Goal: Task Accomplishment & Management: Manage account settings

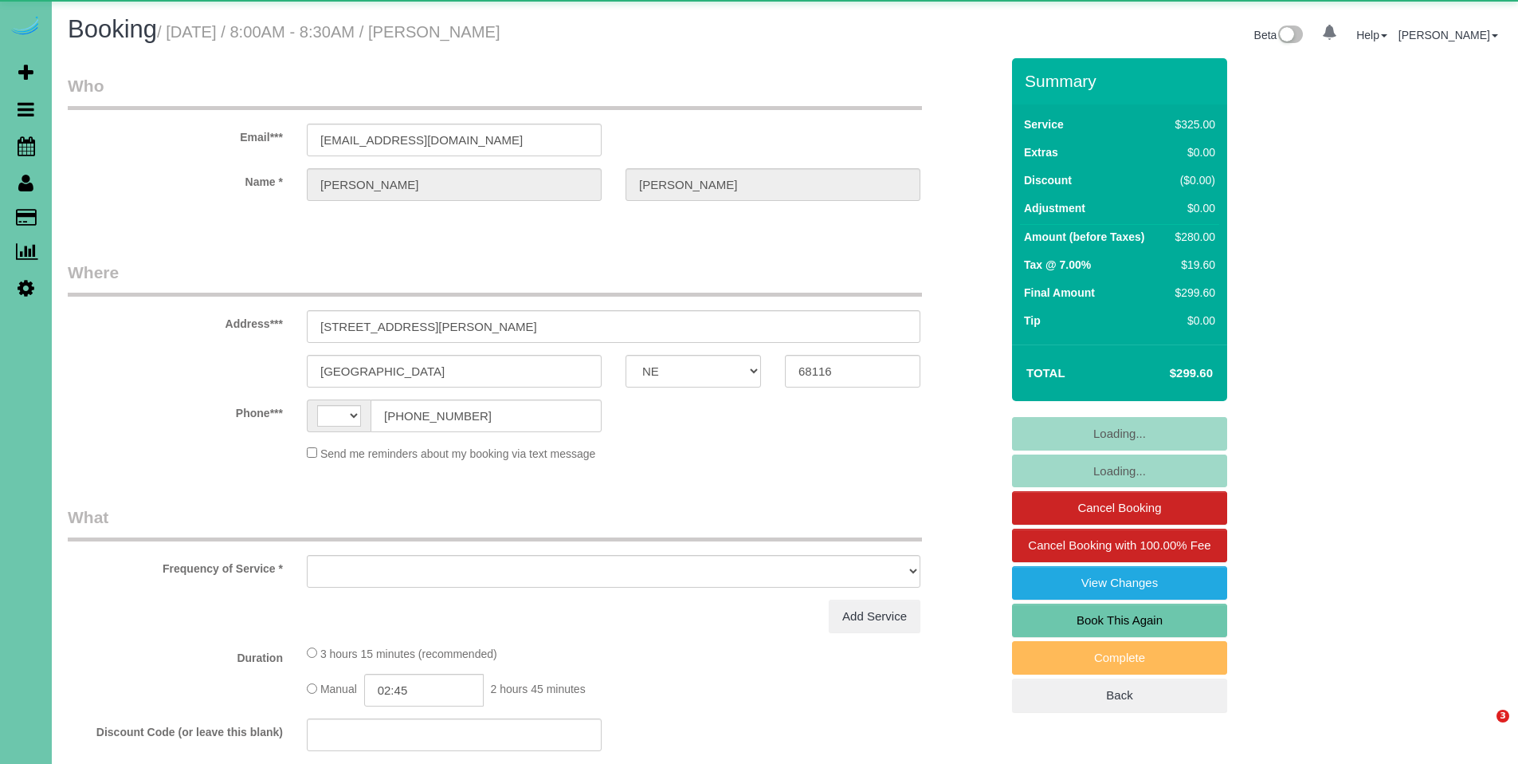
select select "NE"
select select "string:[GEOGRAPHIC_DATA]"
select select "object:661"
select select "string:fspay-94629f8c-edd0-4948-88e8-b38b54fa4af0"
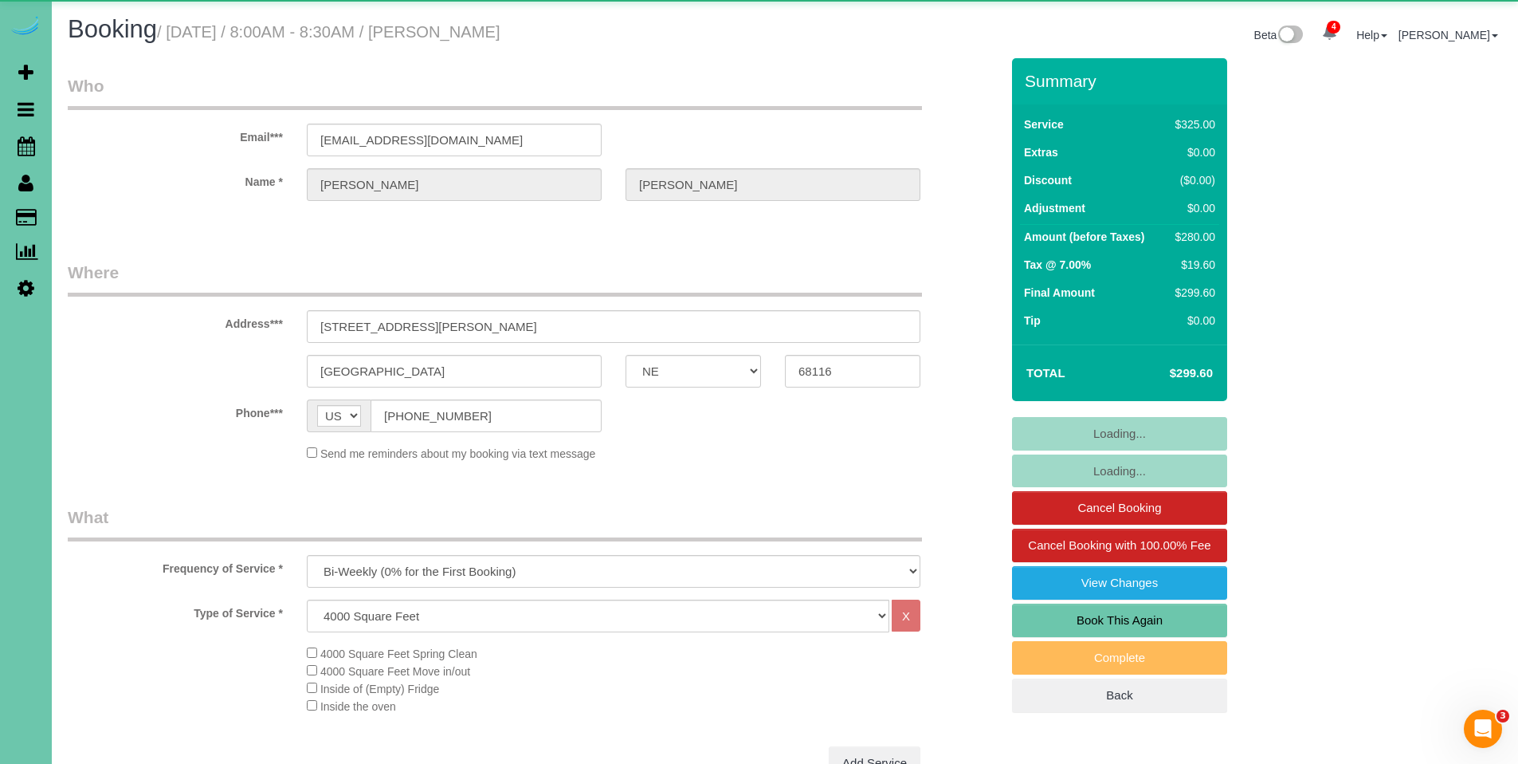
select select "object:908"
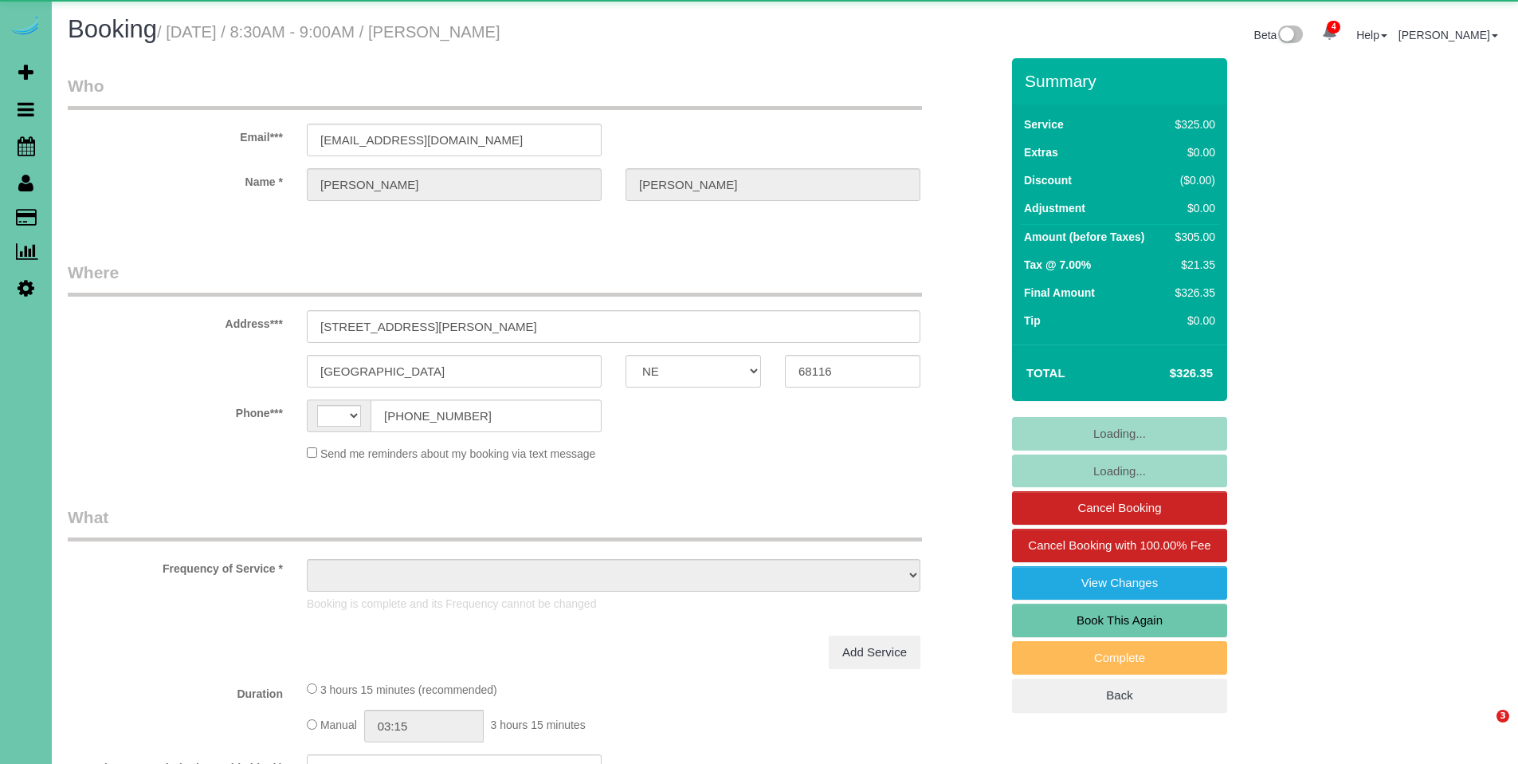
select select "NE"
select select "string:[GEOGRAPHIC_DATA]"
select select "object:699"
select select "string:fspay-94629f8c-edd0-4948-88e8-b38b54fa4af0"
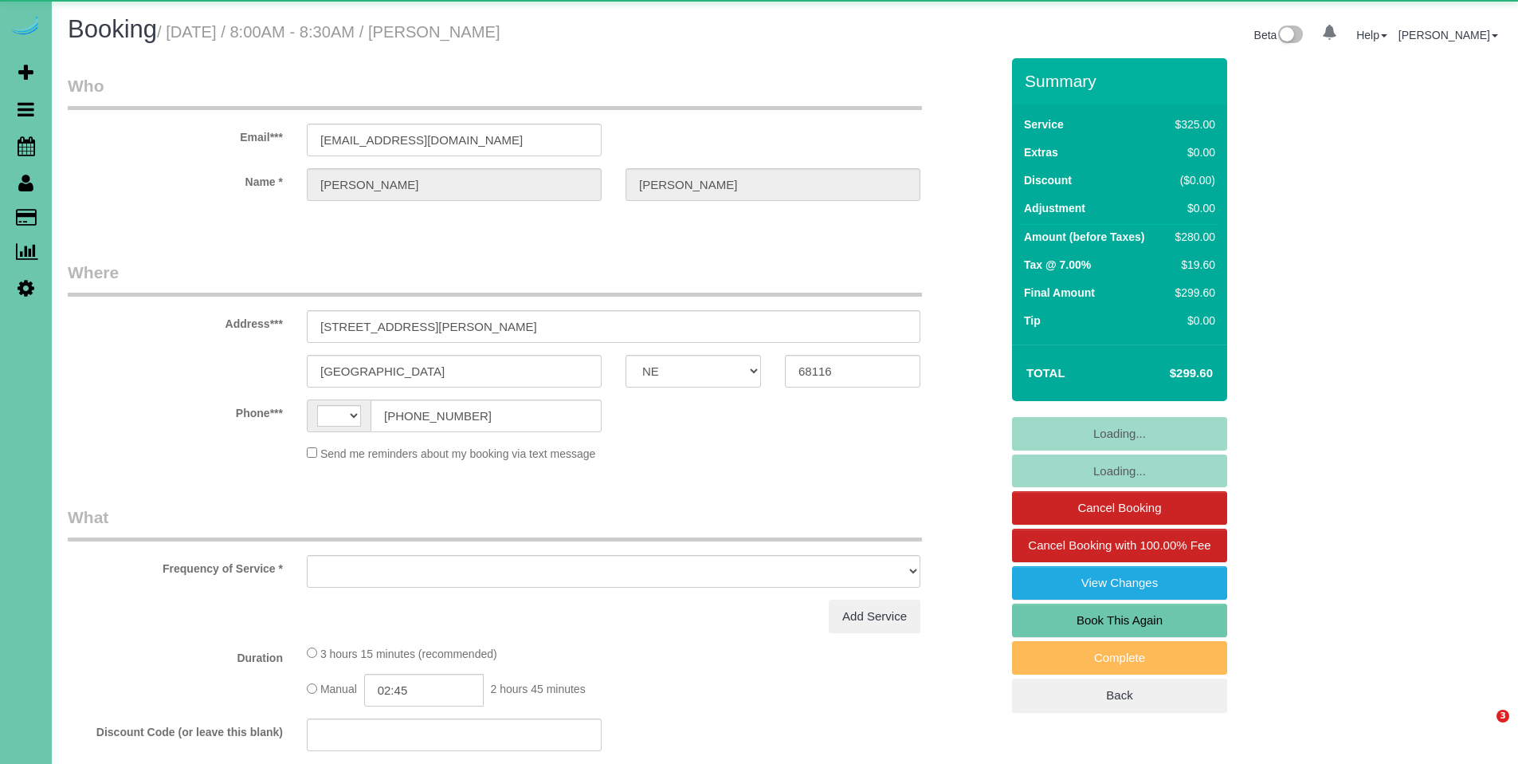
select select "NE"
select select "string:[GEOGRAPHIC_DATA]"
select select "object:414"
select select "string:fspay-94629f8c-edd0-4948-88e8-b38b54fa4af0"
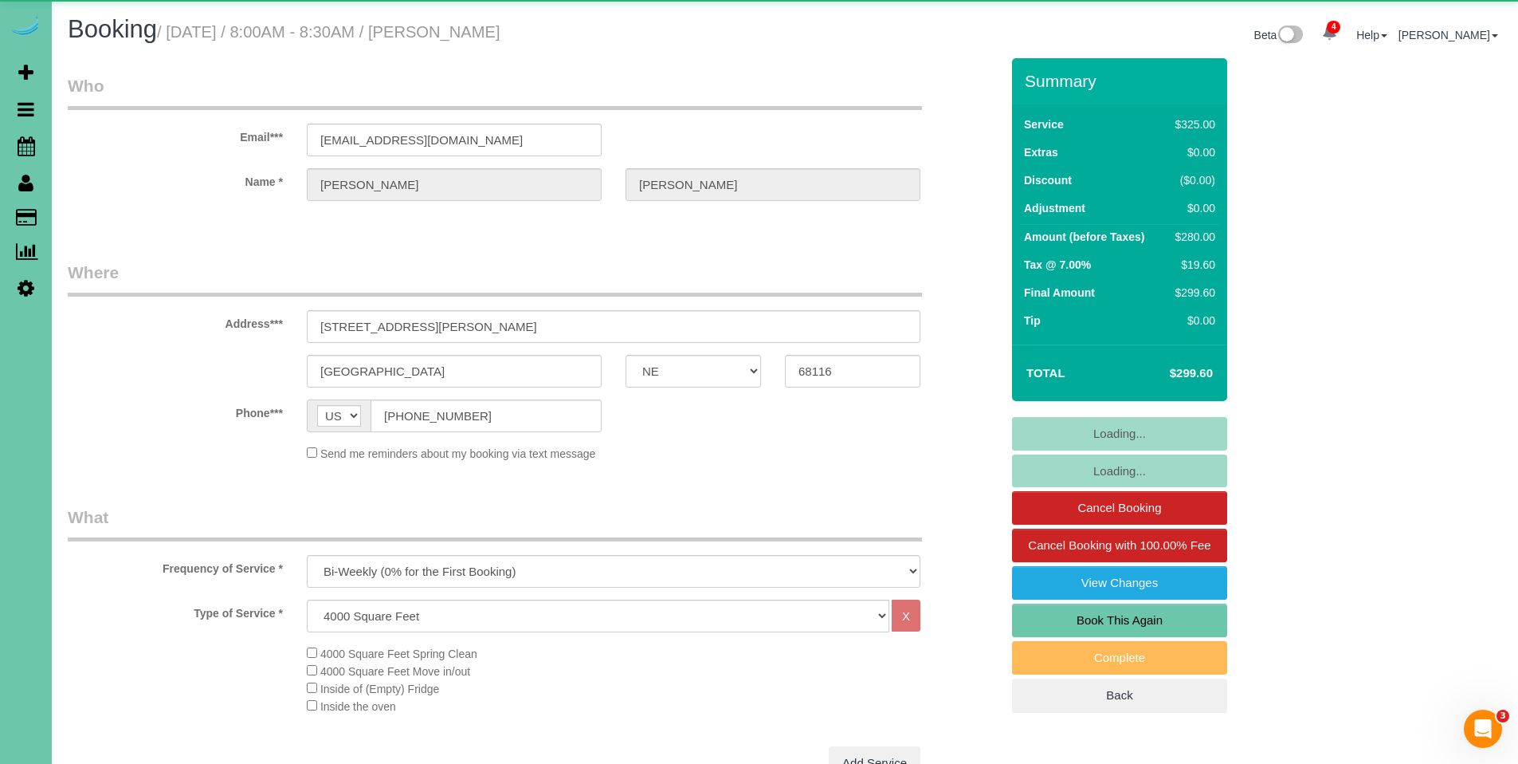
select select "object:748"
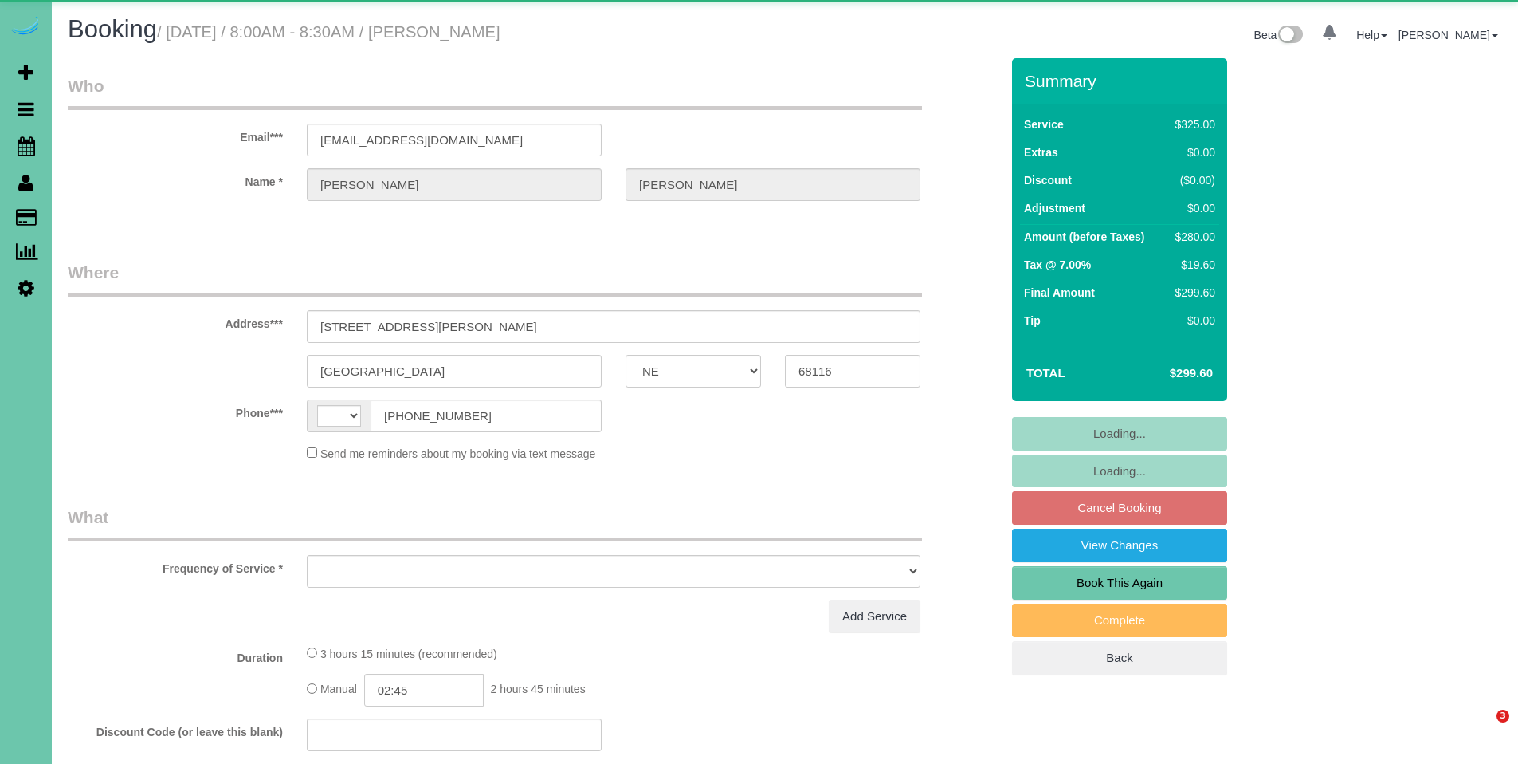
select select "NE"
select select "string:[GEOGRAPHIC_DATA]"
select select "object:657"
select select "string:fspay-94629f8c-edd0-4948-88e8-b38b54fa4af0"
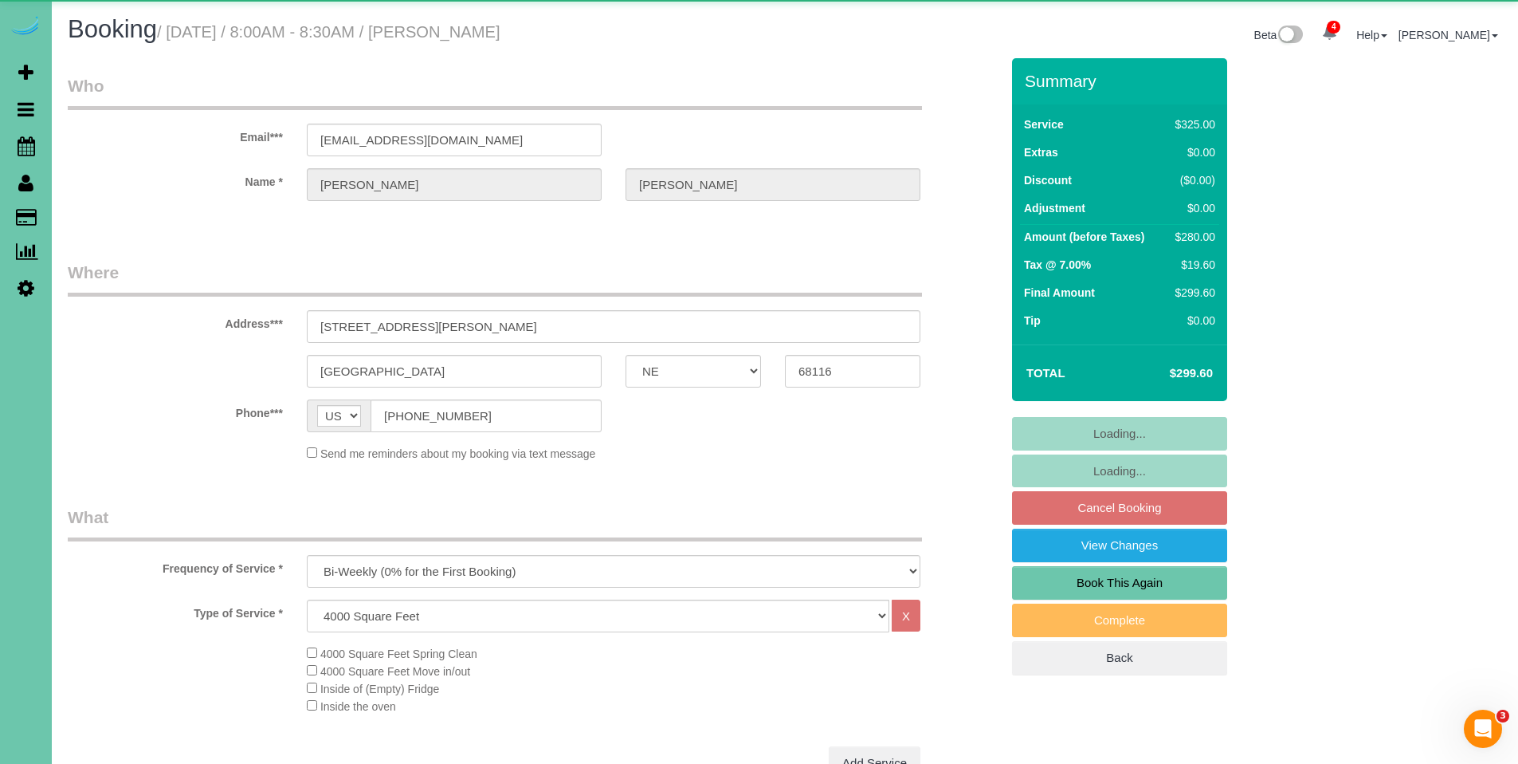
select select "object:690"
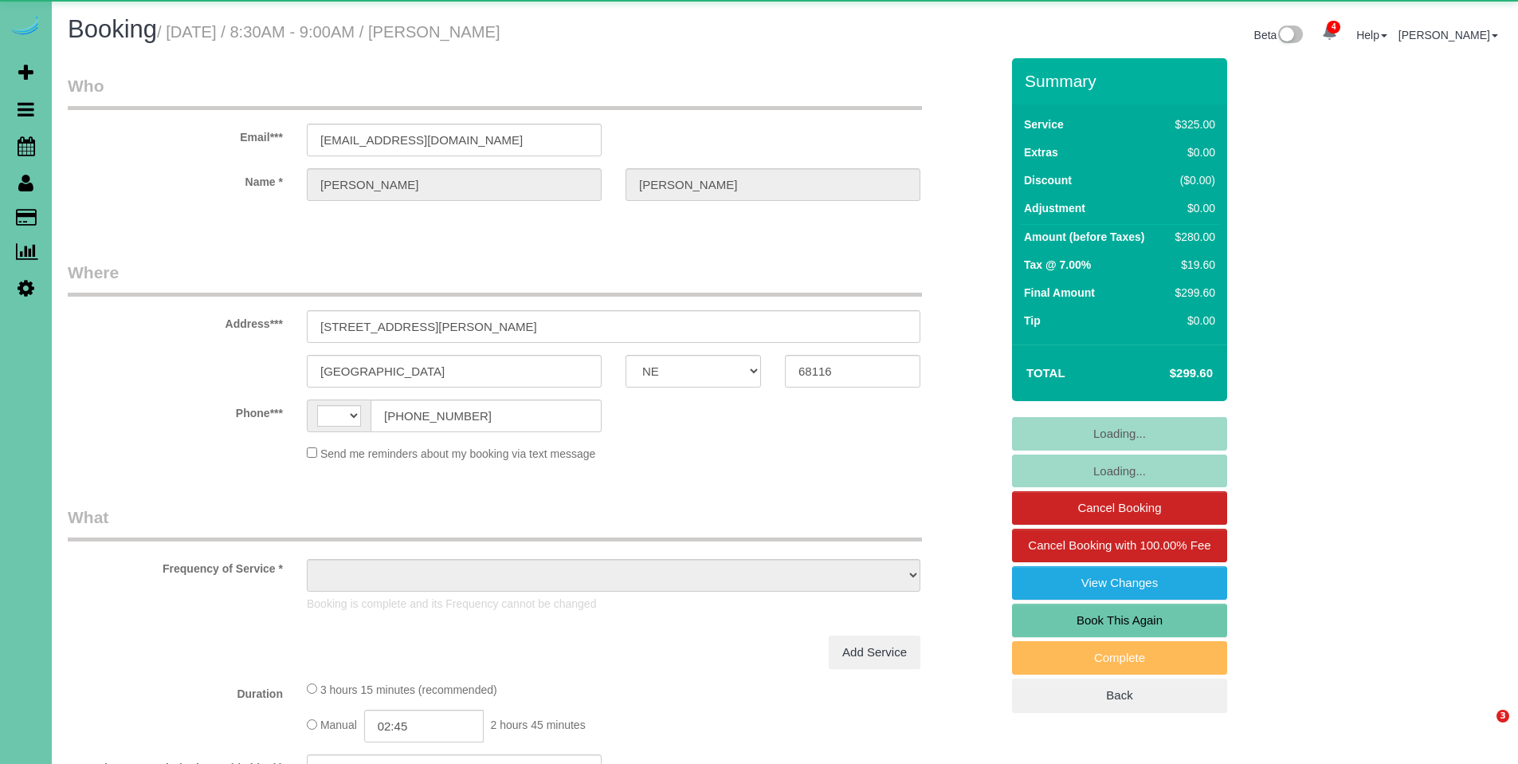
select select "NE"
select select "string:[GEOGRAPHIC_DATA]"
select select "object:699"
select select "string:fspay-94629f8c-edd0-4948-88e8-b38b54fa4af0"
select select "NE"
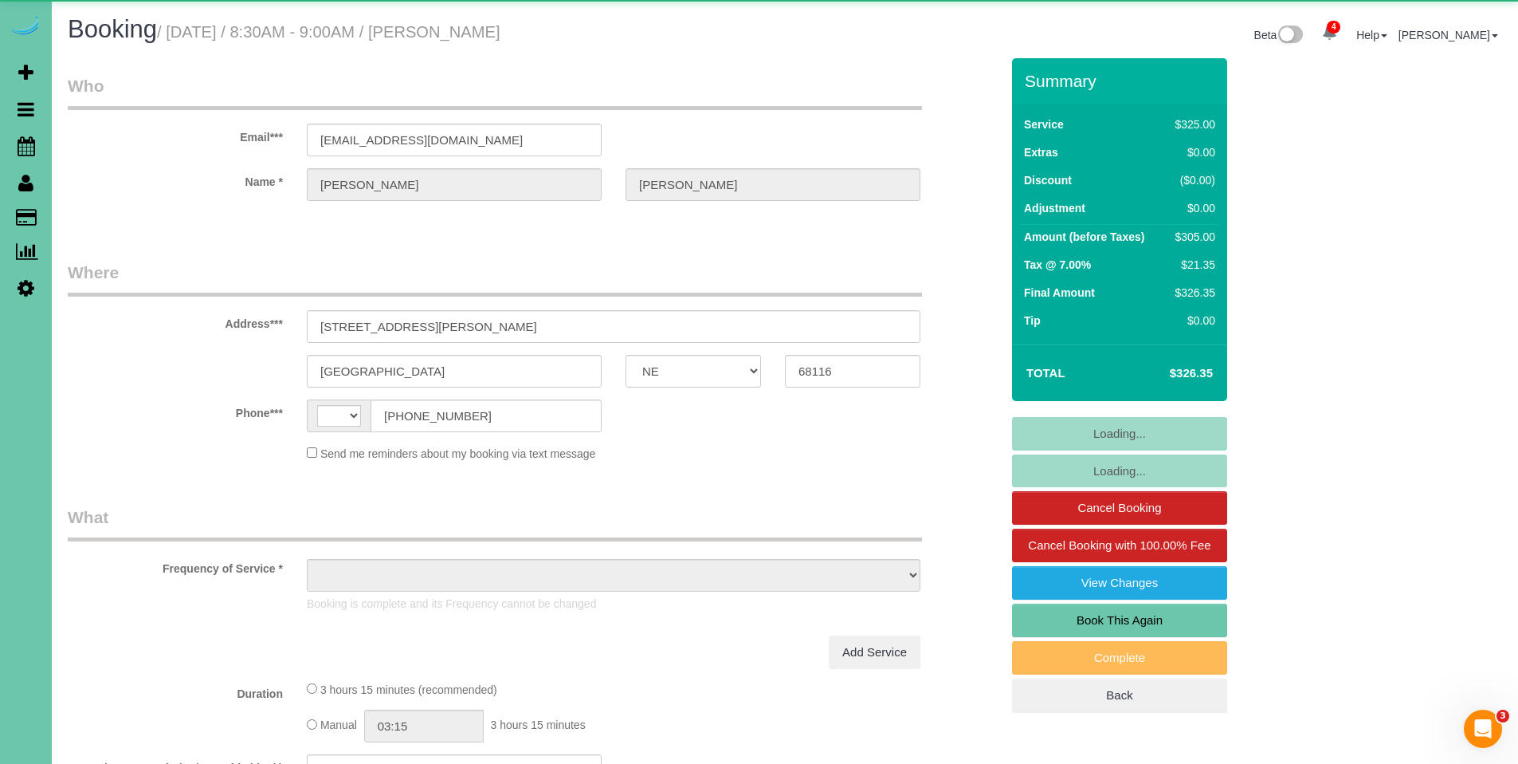
select select "string:US"
select select "object:666"
select select "string:fspay-94629f8c-edd0-4948-88e8-b38b54fa4af0"
select select "object:915"
select select "NE"
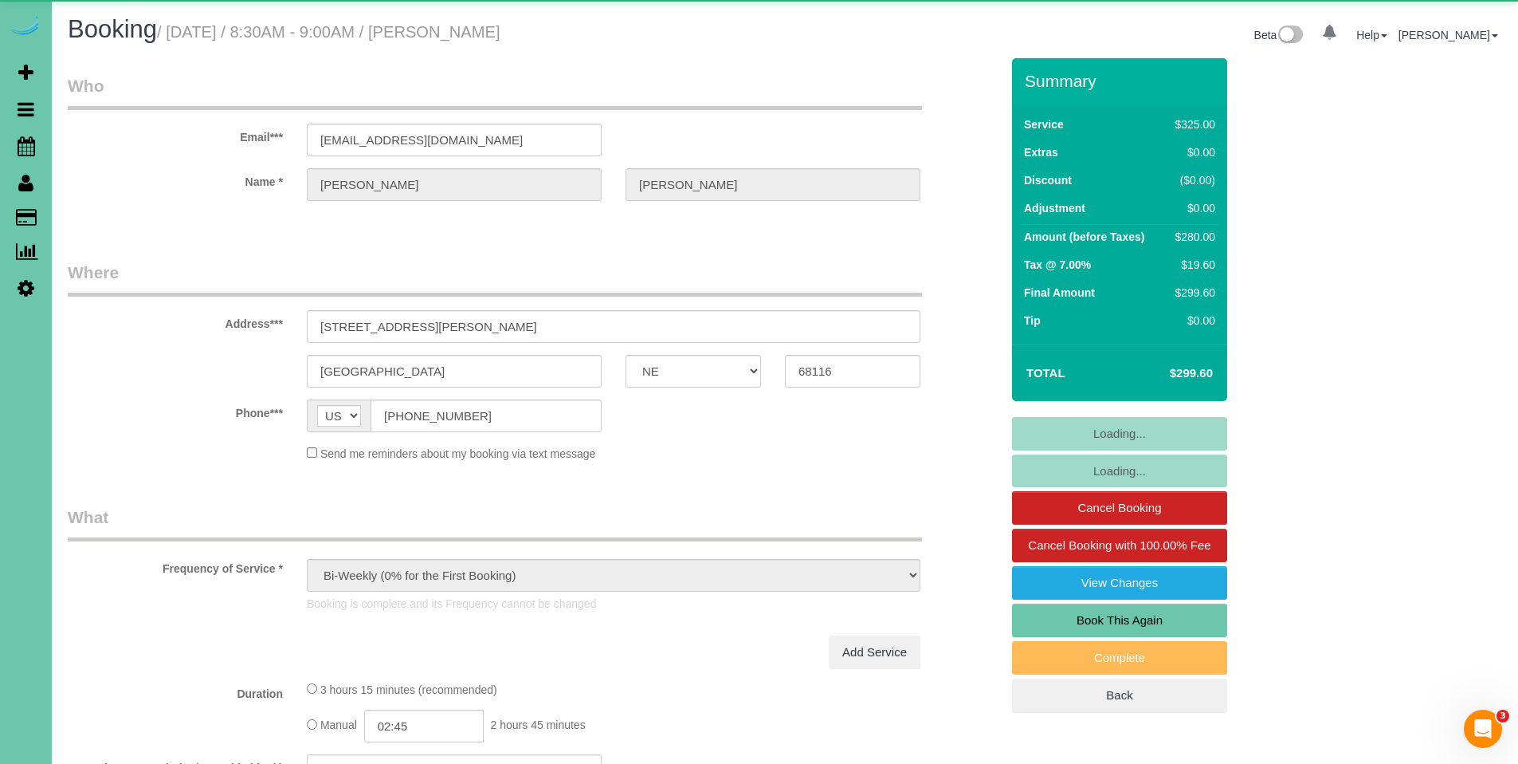
select select "object:699"
select select "string:fspay-94629f8c-edd0-4948-88e8-b38b54fa4af0"
select select "NE"
select select "string:[GEOGRAPHIC_DATA]"
select select "object:715"
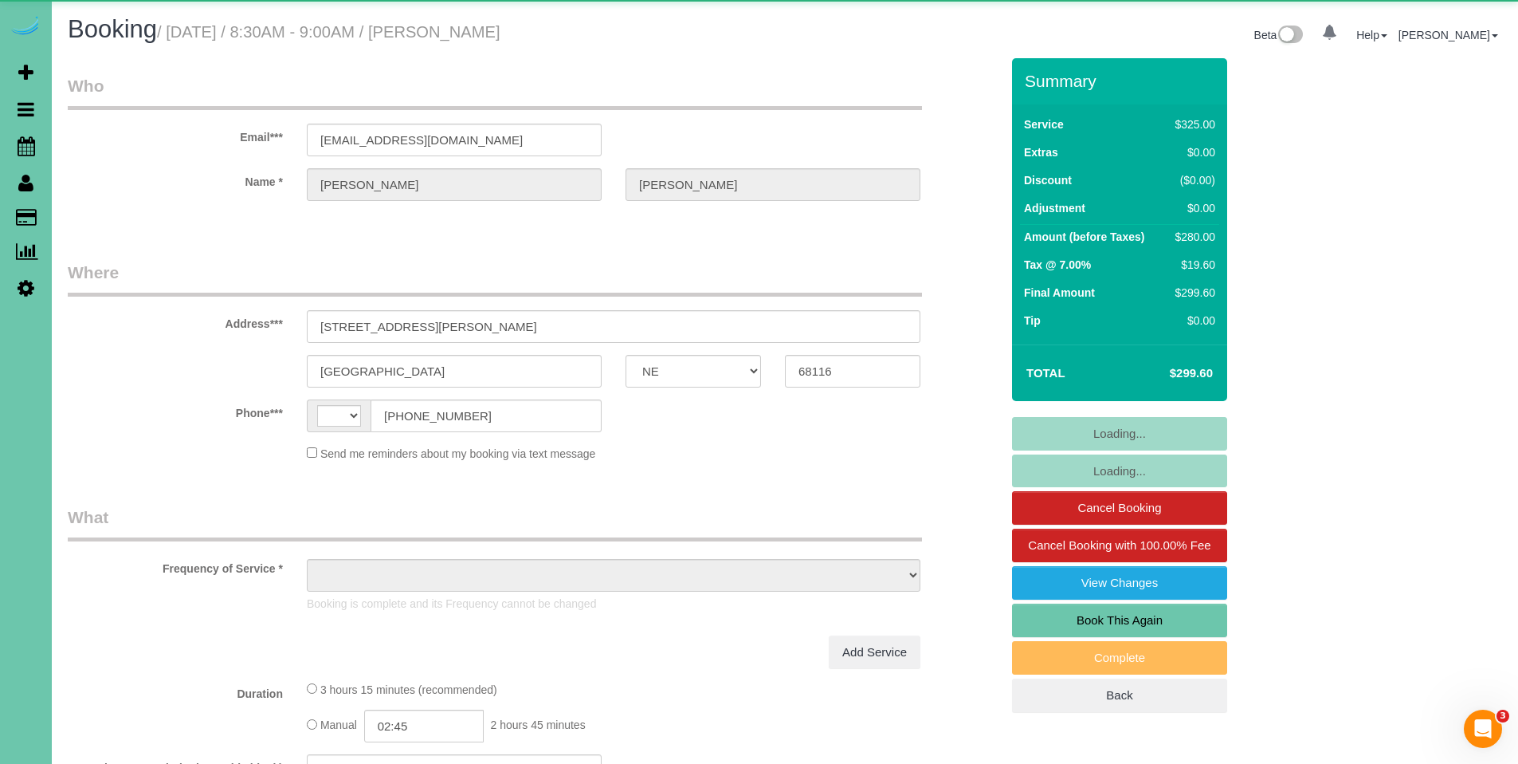
select select "string:fspay-94629f8c-edd0-4948-88e8-b38b54fa4af0"
